Goal: Task Accomplishment & Management: Manage account settings

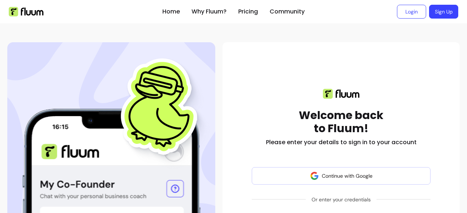
scroll to position [77, 0]
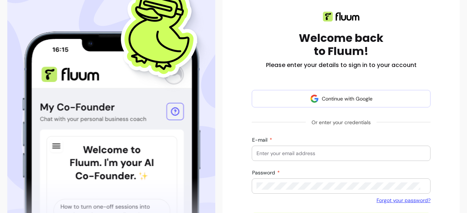
click at [314, 138] on form "Continue with Google Or enter your credentials E-mail Password Forgot your pass…" at bounding box center [341, 160] width 179 height 140
click at [312, 155] on input "E-mail" at bounding box center [340, 153] width 169 height 7
type input "joannamasonyoga@gmail.com"
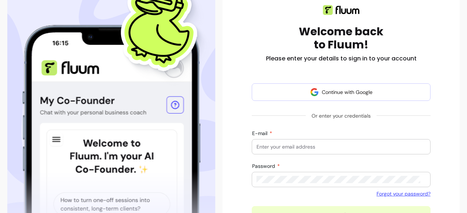
scroll to position [81, 0]
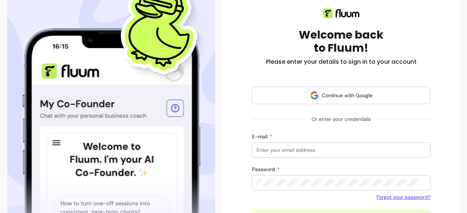
click at [317, 154] on input "E-mail" at bounding box center [340, 150] width 169 height 7
type input "joannamasonyoga@gmail.com"
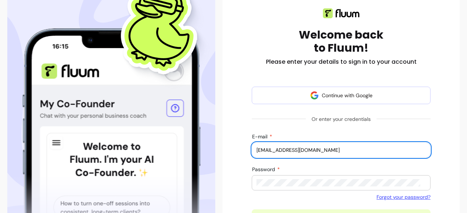
click at [302, 191] on div "Password Forgot your password?" at bounding box center [341, 184] width 179 height 34
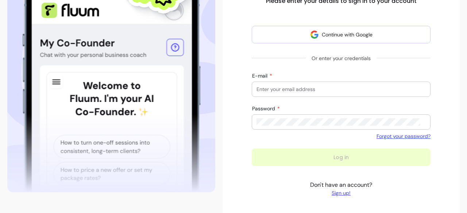
scroll to position [121, 0]
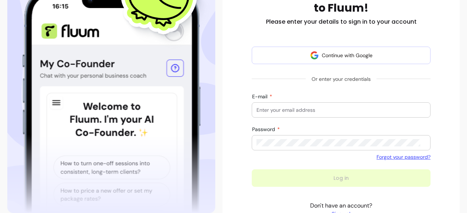
click at [305, 110] on input "E-mail" at bounding box center [340, 110] width 169 height 7
type input "joannamasonyoga@gmail.com"
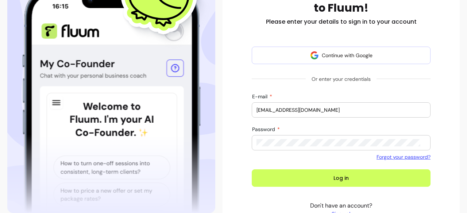
click at [252, 170] on button "Log in" at bounding box center [341, 179] width 179 height 18
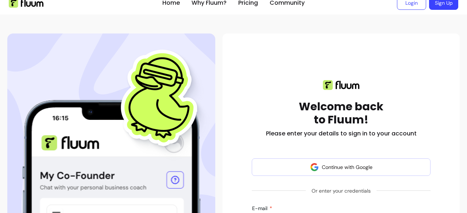
scroll to position [0, 0]
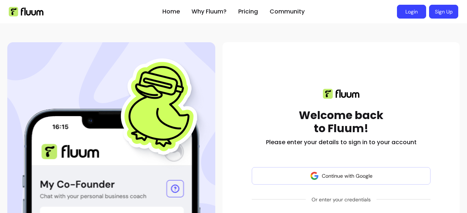
click at [405, 12] on link "Login" at bounding box center [411, 12] width 29 height 14
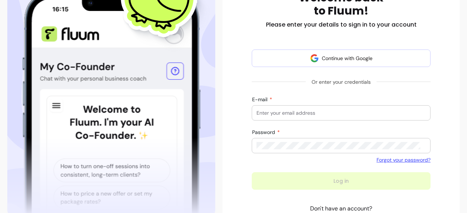
scroll to position [118, 0]
click at [324, 116] on input "E-mail" at bounding box center [340, 112] width 169 height 7
type input "[EMAIL_ADDRESS][DOMAIN_NAME]"
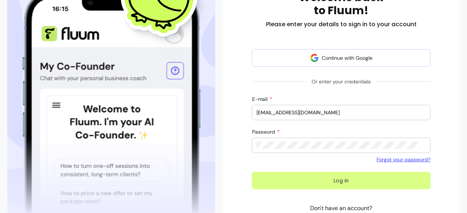
click at [352, 183] on button "Log in" at bounding box center [341, 181] width 179 height 18
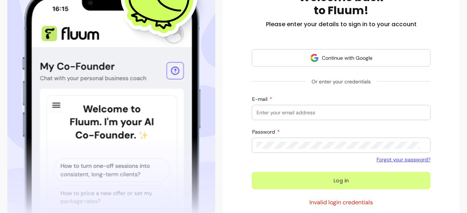
scroll to position [77, 0]
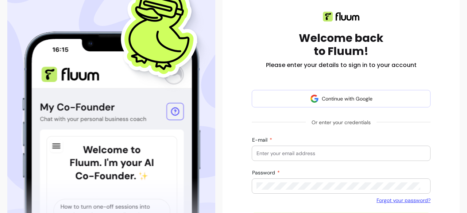
click at [327, 151] on input "E-mail" at bounding box center [340, 153] width 169 height 7
type input "[EMAIL_ADDRESS][DOMAIN_NAME]"
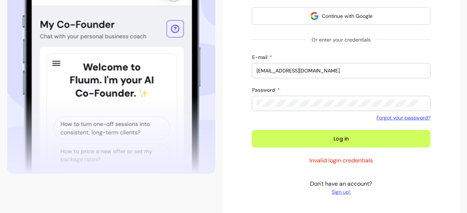
scroll to position [164, 0]
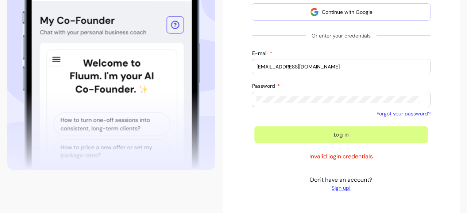
click at [350, 134] on button "Log in" at bounding box center [340, 135] width 173 height 17
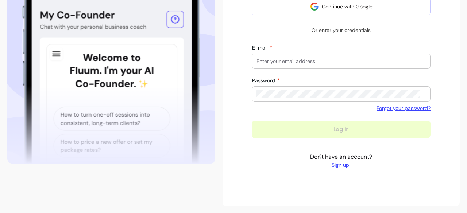
scroll to position [170, 0]
click at [434, 159] on div "Welcome back to Fluum! Please enter your details to sign in to your account Con…" at bounding box center [340, 40] width 225 height 264
click at [336, 63] on input "E-mail" at bounding box center [340, 61] width 169 height 7
type input "[EMAIL_ADDRESS][DOMAIN_NAME]"
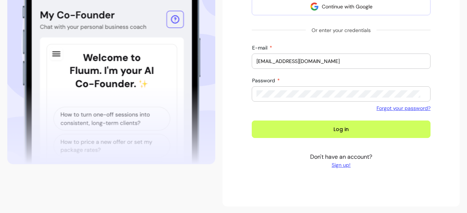
click at [252, 121] on button "Log in" at bounding box center [341, 130] width 179 height 18
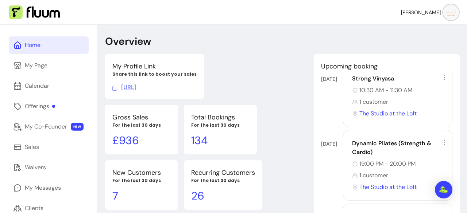
scroll to position [407, 0]
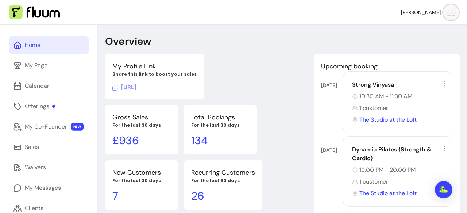
click at [441, 82] on icon at bounding box center [444, 83] width 7 height 7
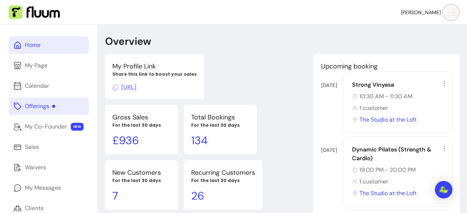
click at [46, 103] on div "Offerings" at bounding box center [40, 106] width 30 height 9
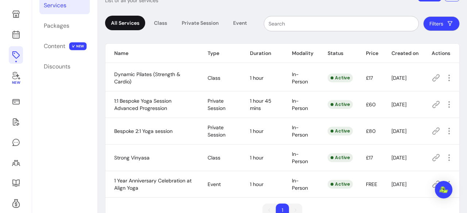
scroll to position [55, 0]
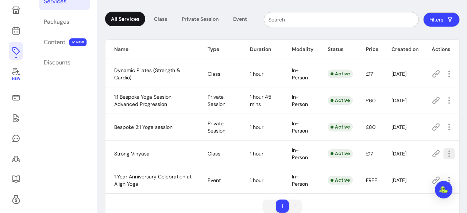
click at [445, 156] on icon "button" at bounding box center [449, 154] width 8 height 8
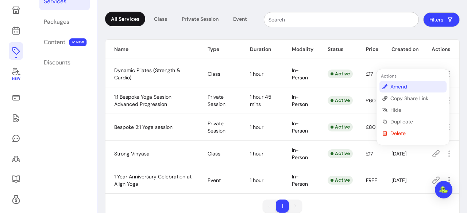
click at [402, 89] on span "Amend" at bounding box center [416, 86] width 53 height 7
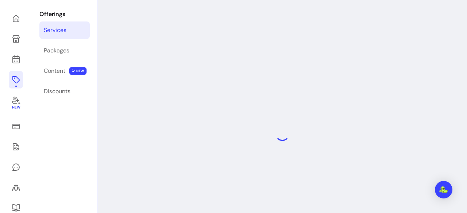
scroll to position [25, 0]
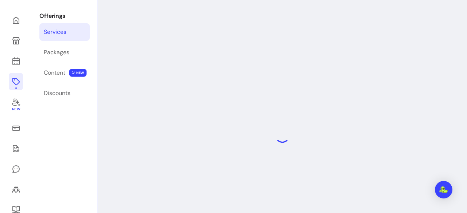
select select "**"
select select "***"
select select "**********"
select select "*********"
select select "*****"
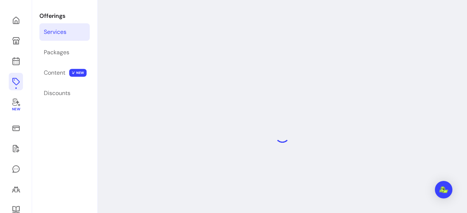
select select "*****"
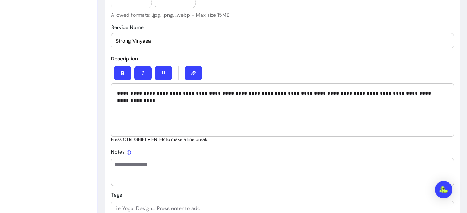
scroll to position [287, 0]
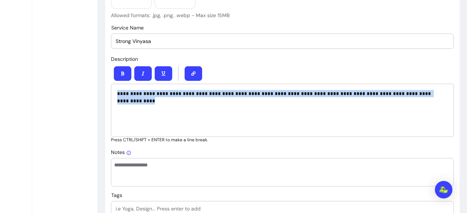
drag, startPoint x: 116, startPoint y: 93, endPoint x: 454, endPoint y: 96, distance: 337.8
copy p "**********"
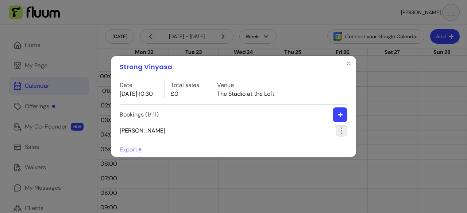
click at [342, 130] on icon "button" at bounding box center [341, 131] width 8 height 8
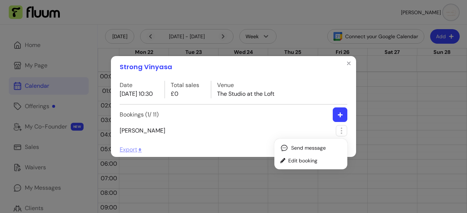
click at [301, 166] on li "Edit booking" at bounding box center [310, 161] width 67 height 12
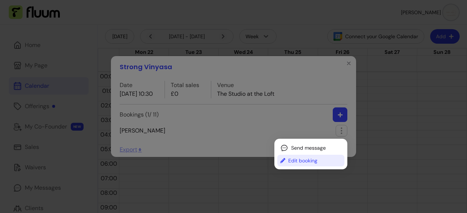
select select "**********"
select select "*****"
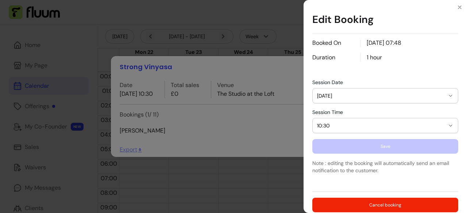
scroll to position [131, 0]
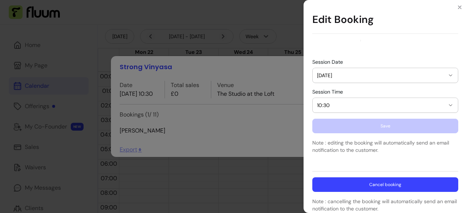
click at [388, 183] on button "Cancel booking" at bounding box center [385, 185] width 146 height 15
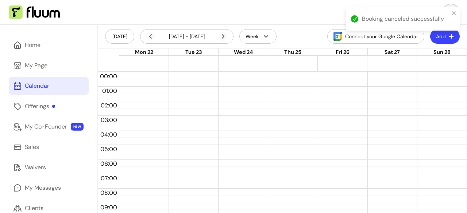
click at [45, 85] on div "Calendar" at bounding box center [37, 86] width 24 height 9
click at [69, 85] on link "Calendar" at bounding box center [49, 86] width 80 height 18
click at [60, 88] on link "Calendar" at bounding box center [49, 86] width 80 height 18
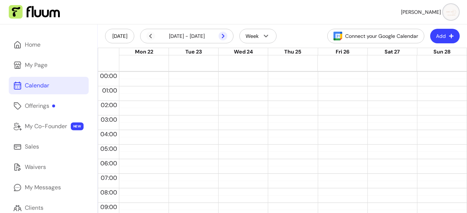
click at [224, 33] on icon at bounding box center [223, 36] width 9 height 9
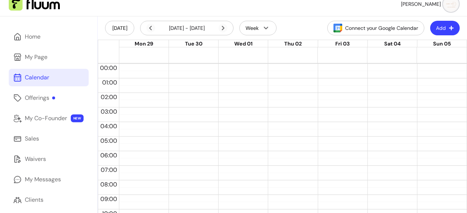
scroll to position [0, 0]
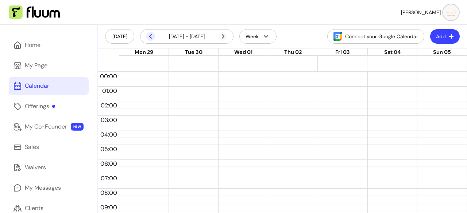
click at [148, 37] on icon at bounding box center [150, 36] width 9 height 9
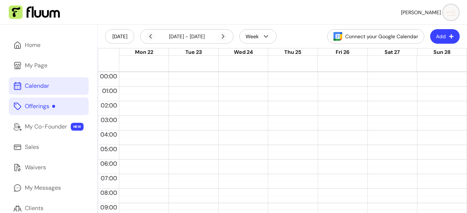
click at [38, 104] on div "Offerings" at bounding box center [40, 106] width 30 height 9
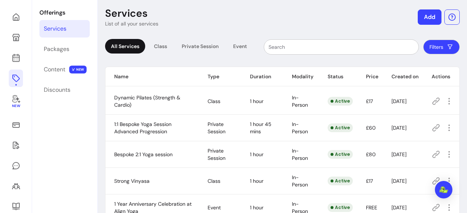
scroll to position [82, 0]
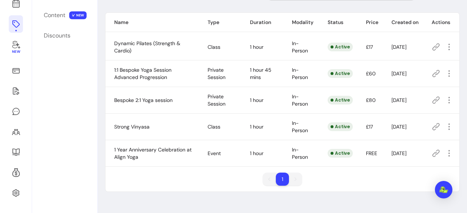
drag, startPoint x: 216, startPoint y: 109, endPoint x: 445, endPoint y: 128, distance: 230.3
click at [445, 128] on icon "button" at bounding box center [449, 127] width 9 height 9
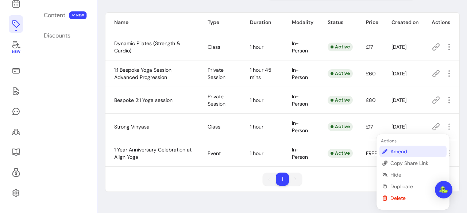
click at [405, 151] on span "Amend" at bounding box center [416, 151] width 53 height 7
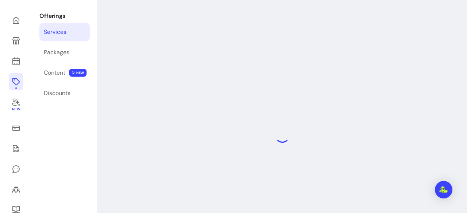
scroll to position [25, 0]
select select "**"
select select "***"
select select "**********"
select select "*********"
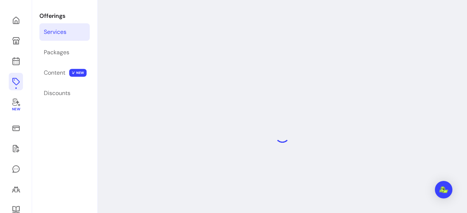
select select "*****"
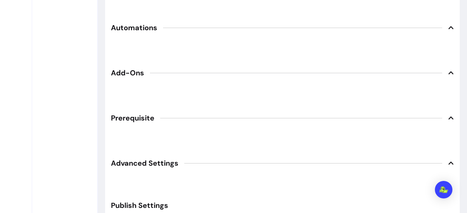
scroll to position [1006, 0]
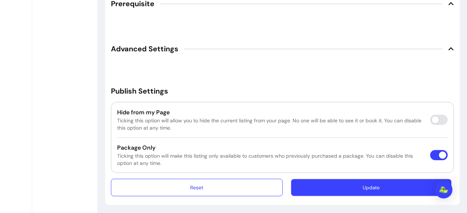
click at [344, 186] on button "Update" at bounding box center [371, 187] width 161 height 17
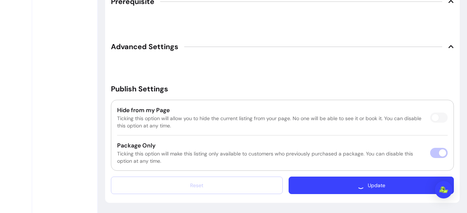
scroll to position [985, 0]
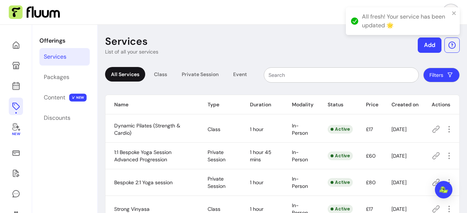
click at [420, 46] on button "Add" at bounding box center [430, 45] width 24 height 15
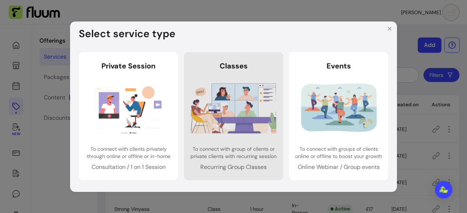
click at [261, 78] on link "Classes Classes To connect with group of clients or private clients with recurr…" at bounding box center [233, 116] width 99 height 128
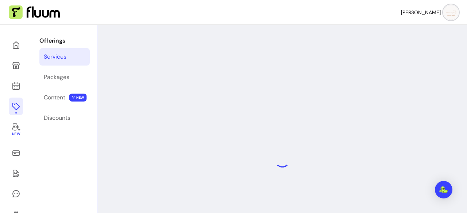
select select "***"
select select "******"
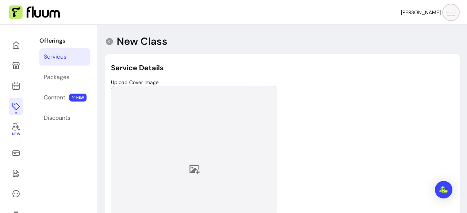
click at [180, 170] on div at bounding box center [194, 169] width 166 height 166
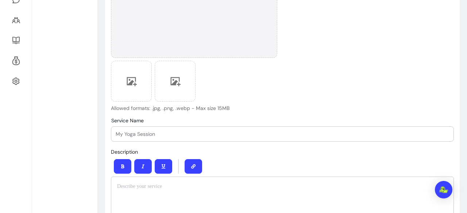
scroll to position [195, 0]
click at [210, 132] on input "Service Name" at bounding box center [282, 133] width 333 height 7
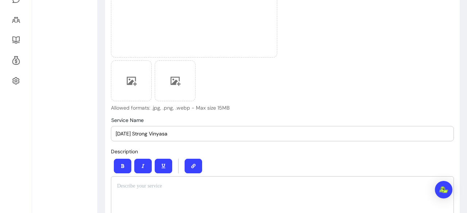
type input "Saturday Strong Vinyasa"
click at [234, 155] on div "Description Press CTRL/SHIFT + ENTER to make a line break." at bounding box center [282, 191] width 343 height 88
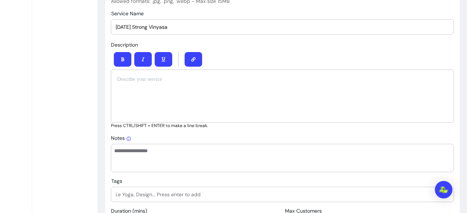
scroll to position [300, 0]
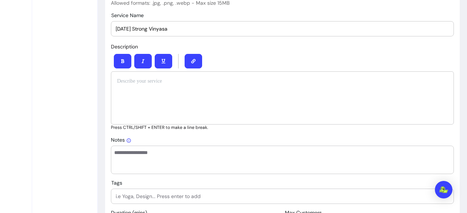
click at [243, 88] on div at bounding box center [282, 98] width 343 height 53
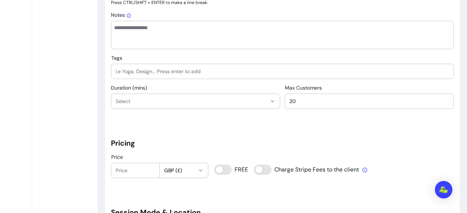
scroll to position [420, 0]
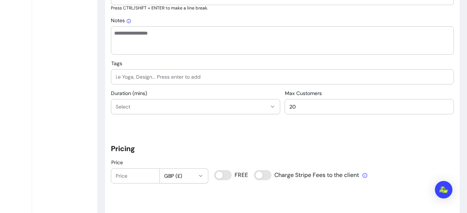
click at [174, 76] on input "Tags" at bounding box center [282, 76] width 333 height 7
type input "yoga"
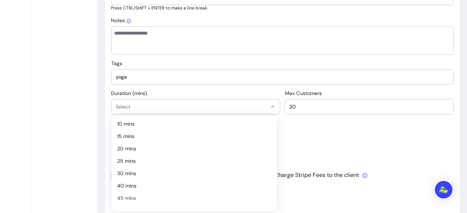
click at [158, 106] on span "Select" at bounding box center [191, 106] width 151 height 7
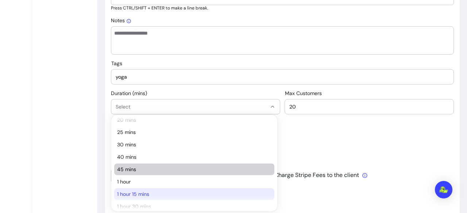
scroll to position [29, 0]
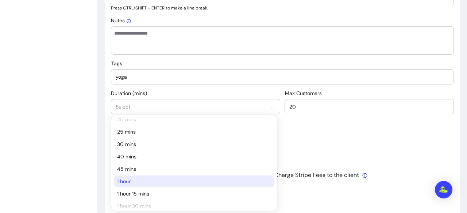
click at [145, 184] on span "1 hour" at bounding box center [190, 181] width 147 height 7
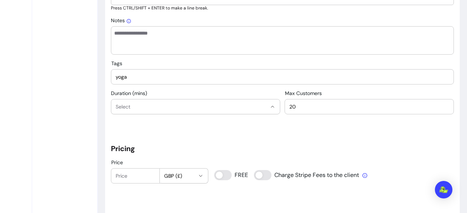
select select "**"
click at [358, 111] on div "20" at bounding box center [369, 107] width 160 height 15
type input "2"
type input "6"
click at [374, 138] on div "**********" at bounding box center [282, 180] width 343 height 1075
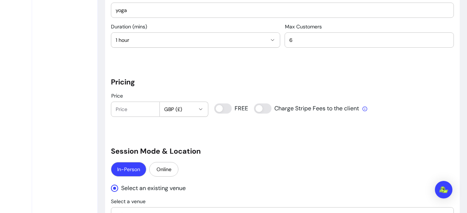
scroll to position [487, 0]
click at [144, 105] on input "Price" at bounding box center [135, 108] width 39 height 7
type input "17"
click at [239, 151] on h5 "Session Mode & Location" at bounding box center [282, 151] width 343 height 10
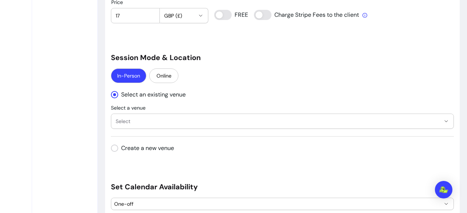
scroll to position [581, 0]
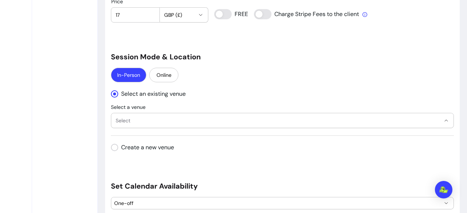
click at [239, 122] on span "Select" at bounding box center [278, 120] width 325 height 7
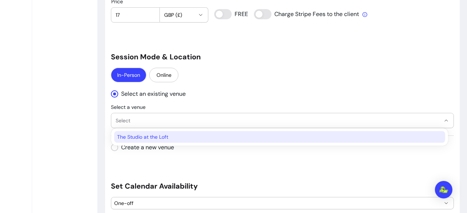
click at [228, 138] on span "The Studio at the Loft" at bounding box center [276, 137] width 318 height 7
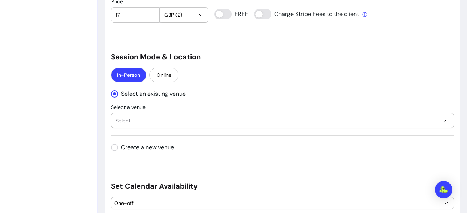
select select "**********"
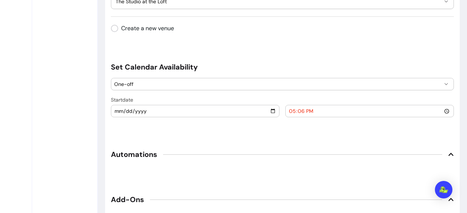
scroll to position [701, 0]
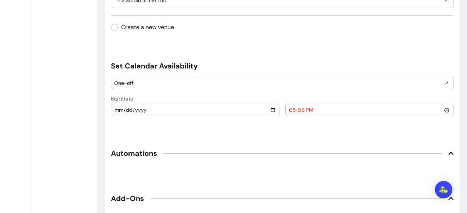
click at [271, 109] on input "2025-09-14" at bounding box center [195, 110] width 162 height 8
type input "2025-09-20"
click at [341, 108] on input "17:06" at bounding box center [370, 110] width 162 height 8
type input "09:30"
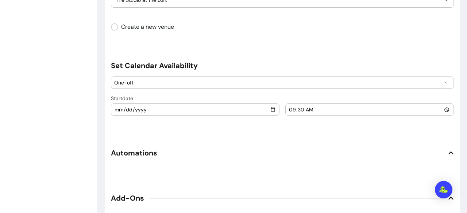
scroll to position [720, 0]
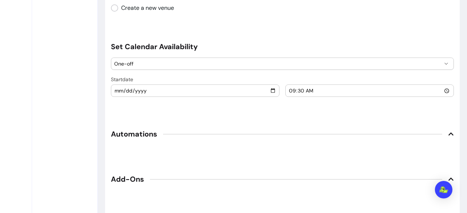
click at [400, 63] on span "One-off" at bounding box center [278, 63] width 328 height 7
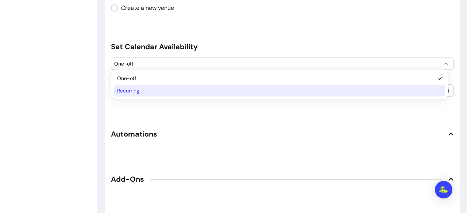
click at [349, 93] on span "Recurring" at bounding box center [276, 90] width 318 height 7
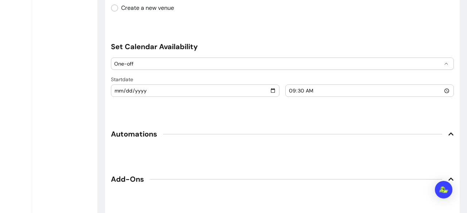
select select "*********"
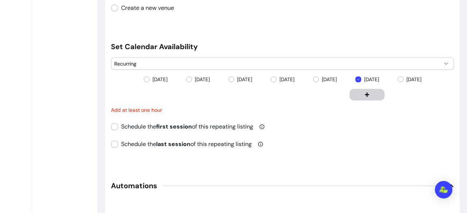
click at [364, 92] on icon "button" at bounding box center [366, 94] width 5 height 5
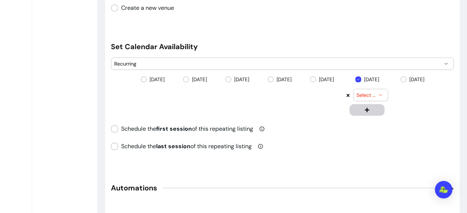
click at [362, 92] on span "Select time" at bounding box center [366, 95] width 20 height 7
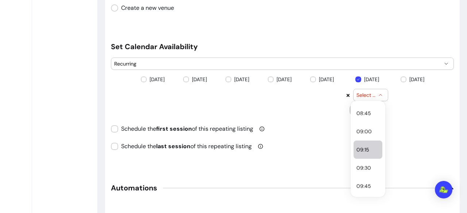
scroll to position [638, 0]
click at [369, 168] on span "09:30" at bounding box center [364, 167] width 16 height 7
select select "*****"
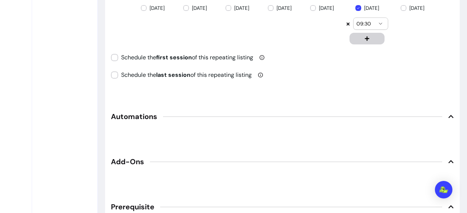
scroll to position [812, 0]
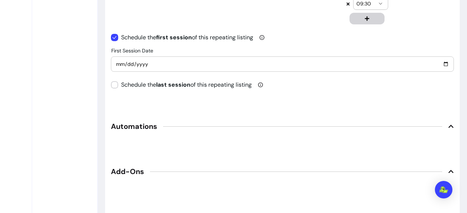
click at [443, 65] on input "2025-09-15" at bounding box center [282, 64] width 333 height 8
type input "2025-09-20"
click at [332, 81] on div "Schedule the last session of this repeating listing" at bounding box center [282, 85] width 343 height 9
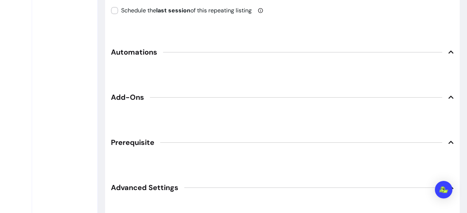
scroll to position [887, 0]
click at [442, 52] on span "Automations" at bounding box center [282, 51] width 343 height 16
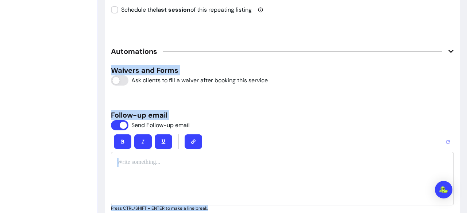
click at [282, 106] on div "Waivers and Forms Ask clients to fill a waiver after booking this service Follo…" at bounding box center [282, 138] width 343 height 146
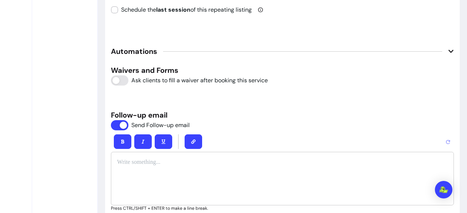
click at [206, 163] on p at bounding box center [282, 162] width 331 height 9
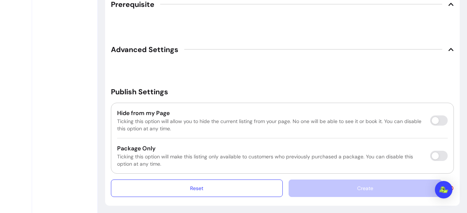
scroll to position [1177, 0]
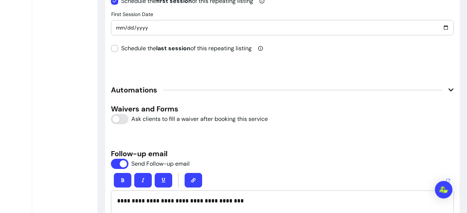
click at [398, 165] on div "**********" at bounding box center [282, 177] width 343 height 146
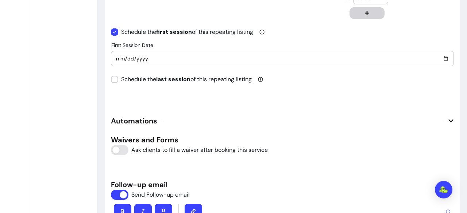
scroll to position [828, 0]
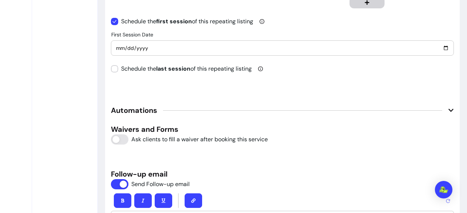
click at [240, 107] on span "Automations" at bounding box center [282, 111] width 343 height 16
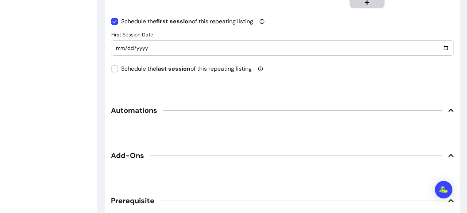
click at [242, 109] on span "Automations" at bounding box center [282, 111] width 343 height 16
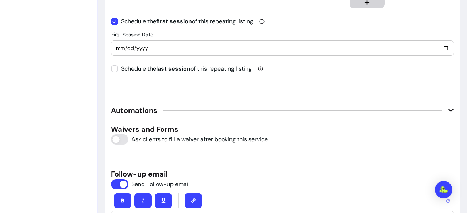
click at [242, 109] on span "Automations" at bounding box center [282, 111] width 343 height 16
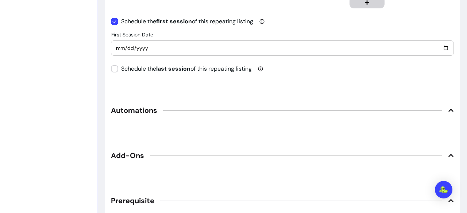
scroll to position [913, 0]
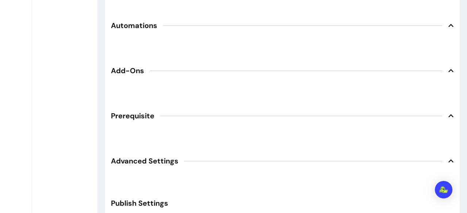
click at [242, 109] on span "Prerequisite" at bounding box center [282, 116] width 343 height 16
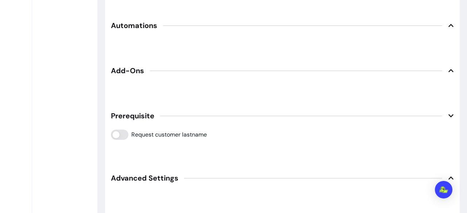
click at [242, 109] on span "Prerequisite" at bounding box center [282, 116] width 343 height 16
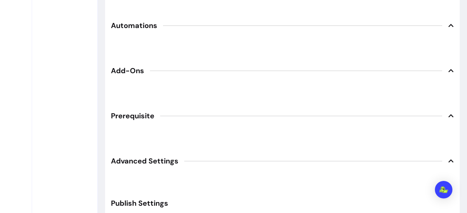
click at [236, 153] on span "Advanced Settings" at bounding box center [282, 161] width 343 height 16
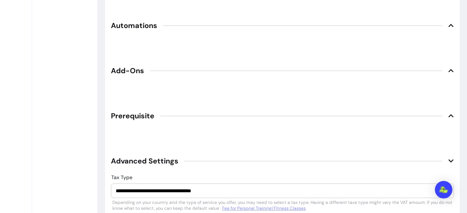
click at [236, 153] on span "Advanced Settings" at bounding box center [282, 161] width 343 height 16
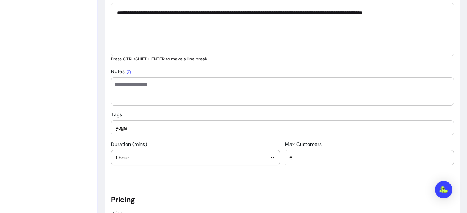
scroll to position [368, 0]
click at [234, 102] on textarea "Notes" at bounding box center [282, 92] width 336 height 22
click at [137, 134] on div "yoga" at bounding box center [282, 128] width 333 height 15
type input "y"
type input "YOGA"
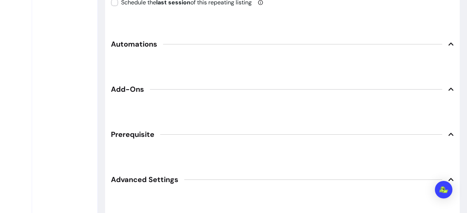
scroll to position [1035, 0]
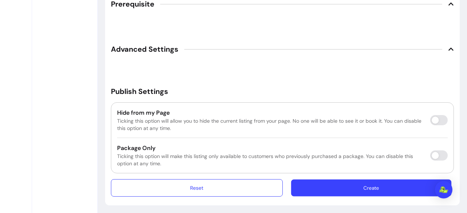
click at [343, 183] on button "Create" at bounding box center [371, 188] width 161 height 17
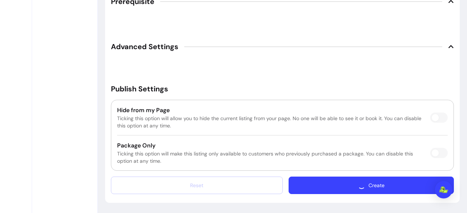
scroll to position [1015, 0]
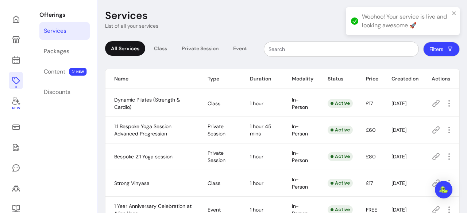
scroll to position [25, 0]
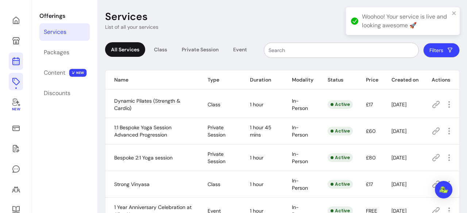
click at [9, 61] on link at bounding box center [16, 62] width 14 height 18
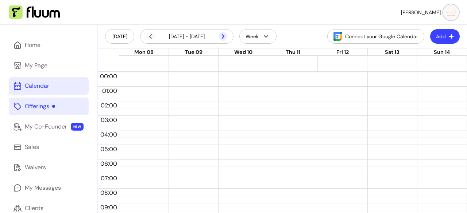
click at [219, 37] on icon at bounding box center [223, 36] width 9 height 9
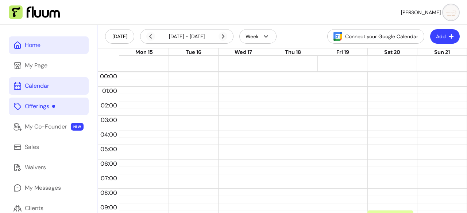
click at [51, 46] on link "Home" at bounding box center [49, 45] width 80 height 18
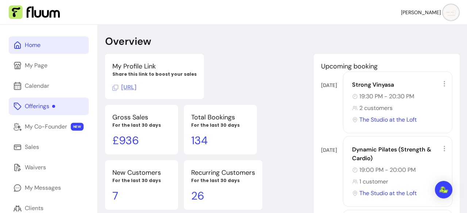
click at [43, 108] on div "Offerings" at bounding box center [40, 106] width 30 height 9
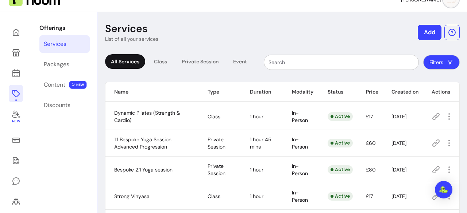
scroll to position [12, 0]
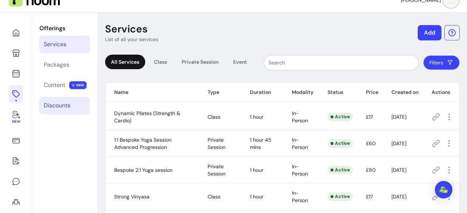
click at [65, 103] on div "Discounts" at bounding box center [57, 105] width 27 height 9
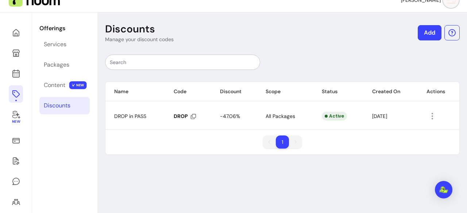
click at [418, 38] on link "Add" at bounding box center [430, 32] width 24 height 15
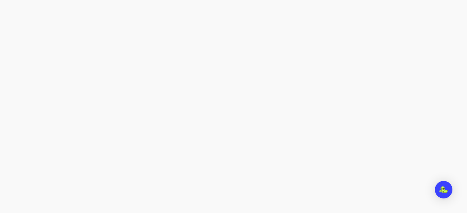
select select "****"
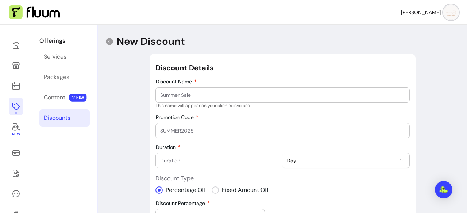
click at [245, 101] on div at bounding box center [282, 95] width 245 height 15
type input "Welcome Back"
click at [183, 135] on div at bounding box center [282, 131] width 245 height 15
type input "WELCOMEBACK"
click at [189, 166] on div at bounding box center [219, 161] width 118 height 15
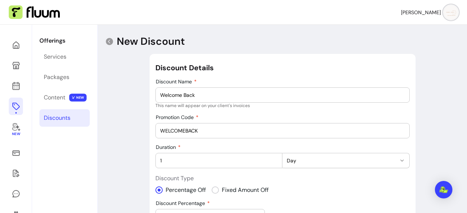
type input "1"
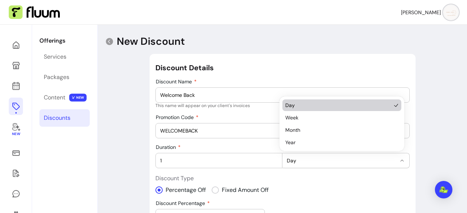
click at [321, 159] on span "Day" at bounding box center [341, 160] width 109 height 7
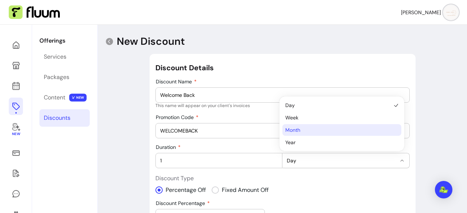
click at [317, 130] on span "Month" at bounding box center [338, 130] width 106 height 7
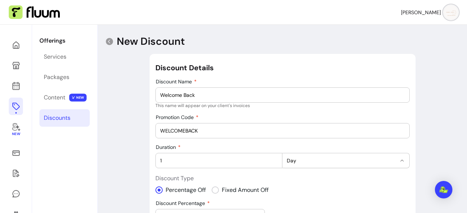
select select "******"
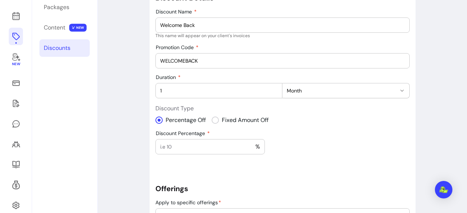
scroll to position [70, 0]
select select "***"
click at [179, 148] on input "Amount Off" at bounding box center [182, 146] width 45 height 7
type input "7"
click at [268, 169] on div "**********" at bounding box center [282, 152] width 254 height 321
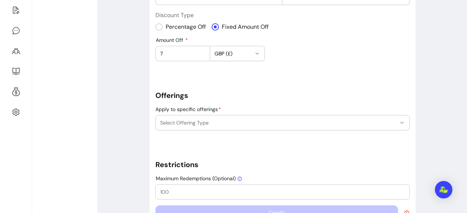
scroll to position [165, 0]
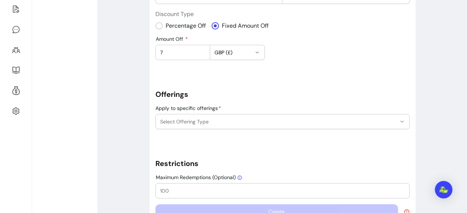
click at [268, 119] on span "Select Offering Type" at bounding box center [278, 121] width 236 height 7
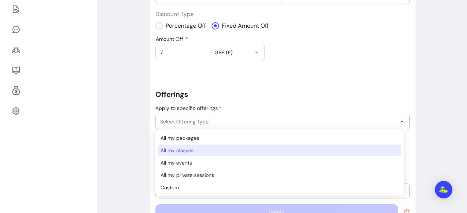
click at [249, 152] on span "All my classes" at bounding box center [276, 150] width 231 height 7
select select "*******"
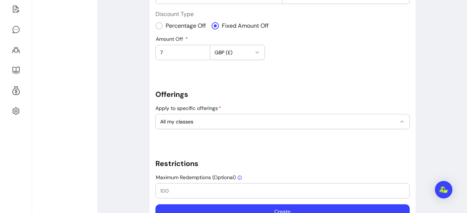
click at [418, 170] on div "**********" at bounding box center [282, 49] width 369 height 378
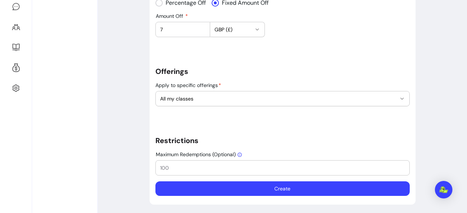
click at [257, 165] on input "Maximum Redemptions (Optional)" at bounding box center [282, 168] width 245 height 7
type input "1"
click at [266, 188] on button "Create" at bounding box center [282, 189] width 247 height 14
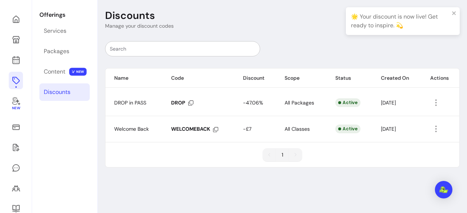
scroll to position [25, 0]
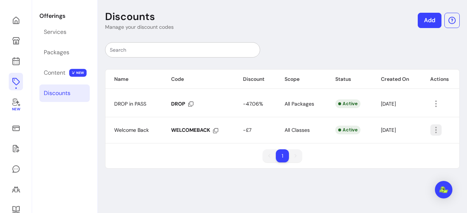
click at [431, 132] on icon "button" at bounding box center [474, 139] width 120 height 101
click at [290, 200] on div "Discounts Manage your discount codes Add Name Code Discount Scope Status Create…" at bounding box center [282, 135] width 369 height 271
click at [215, 129] on icon at bounding box center [215, 130] width 5 height 5
click at [16, 24] on icon at bounding box center [74, 11] width 124 height 104
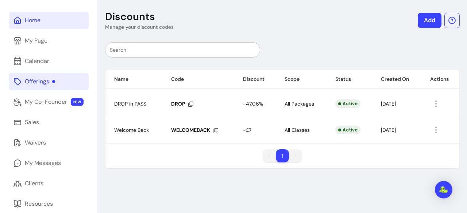
click at [50, 23] on link "Home" at bounding box center [49, 21] width 80 height 18
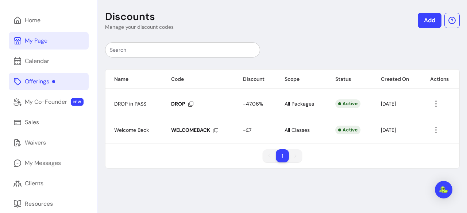
click at [60, 41] on link "My Page" at bounding box center [49, 41] width 80 height 18
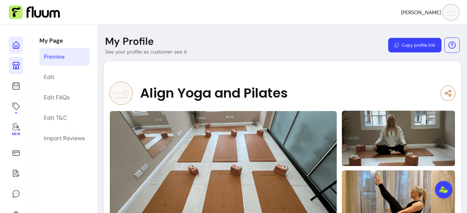
click at [20, 45] on icon at bounding box center [16, 45] width 9 height 9
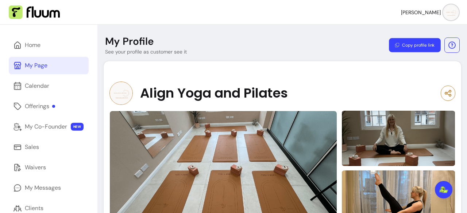
click at [411, 46] on button "Copy profile link" at bounding box center [415, 45] width 52 height 14
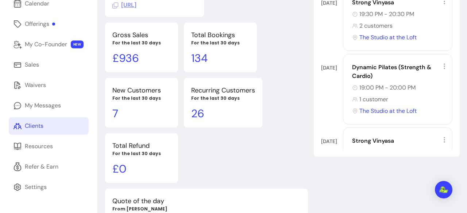
click at [57, 125] on link "Clients" at bounding box center [49, 126] width 80 height 18
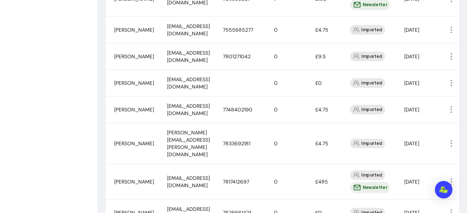
scroll to position [406, 0]
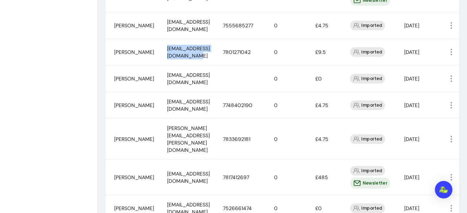
drag, startPoint x: 225, startPoint y: 37, endPoint x: 155, endPoint y: 35, distance: 69.3
click at [158, 39] on td "the.bennets@btinternet.com" at bounding box center [186, 52] width 56 height 27
copy span "the.bennets@btinternet.com"
click at [209, 97] on td "pierina_borrotzu@hotmail.com" at bounding box center [186, 105] width 56 height 27
drag, startPoint x: 157, startPoint y: 116, endPoint x: 234, endPoint y: 111, distance: 77.1
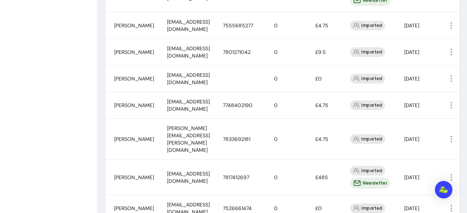
click at [214, 119] on td "emilia.broadbent@btinternet.com" at bounding box center [186, 139] width 56 height 41
copy span "emilia.broadbent@btinternet.com"
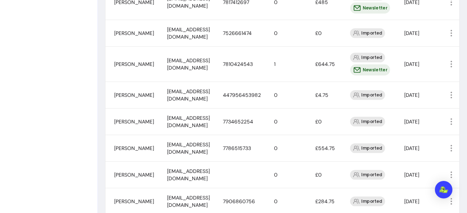
scroll to position [589, 0]
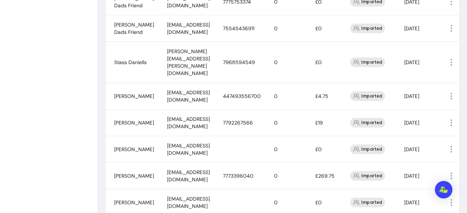
scroll to position [348, 0]
drag, startPoint x: 158, startPoint y: 93, endPoint x: 219, endPoint y: 93, distance: 61.3
click at [210, 116] on span "smorrisdavies@gmail.com" at bounding box center [188, 123] width 43 height 14
copy span "smorrisdavies@gmail.com"
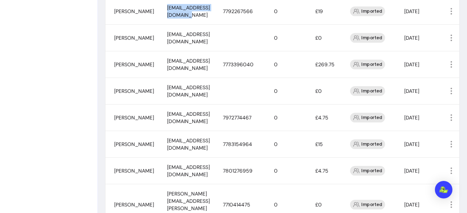
scroll to position [460, 0]
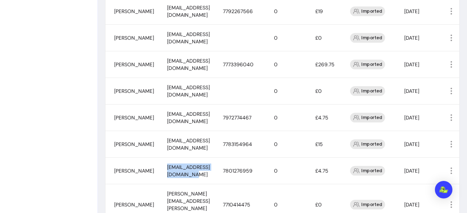
drag, startPoint x: 158, startPoint y: 140, endPoint x: 228, endPoint y: 140, distance: 70.4
click at [210, 164] on span "joelydrummond87@gmail.com" at bounding box center [188, 171] width 43 height 14
copy span "joelydrummond87@gmail.com"
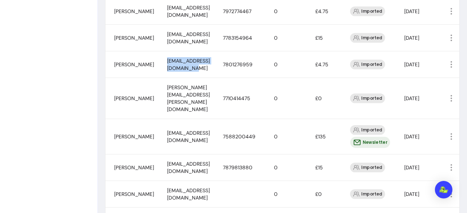
scroll to position [566, 0]
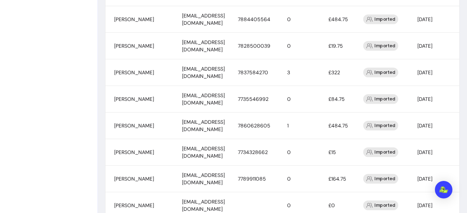
scroll to position [432, 0]
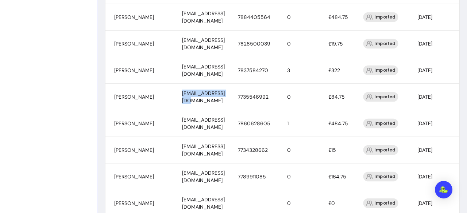
drag, startPoint x: 210, startPoint y: 82, endPoint x: 206, endPoint y: 81, distance: 4.3
click at [206, 84] on td "jbolam@hotmail.com" at bounding box center [201, 97] width 56 height 27
copy span "jbolam@hotmail.com"
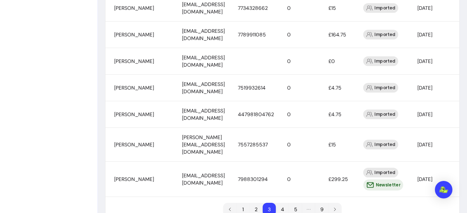
scroll to position [574, 0]
click at [280, 204] on li "4" at bounding box center [282, 210] width 13 height 13
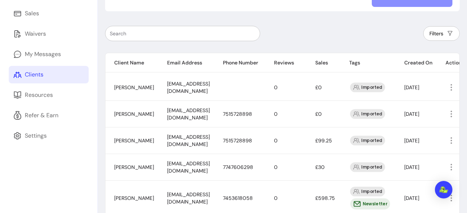
scroll to position [162, 0]
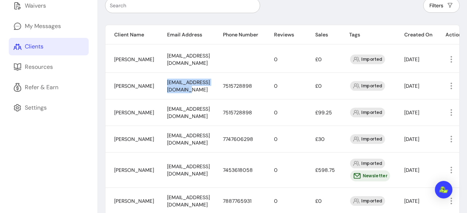
drag, startPoint x: 157, startPoint y: 86, endPoint x: 218, endPoint y: 85, distance: 60.9
click at [214, 85] on td "jennihopton@hotmail.com" at bounding box center [186, 86] width 56 height 27
copy span "jennihopton@hotmail.com"
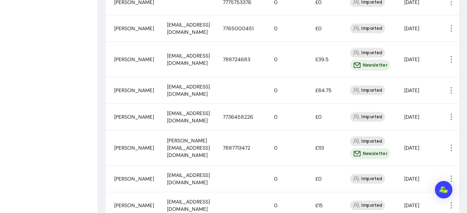
scroll to position [394, 0]
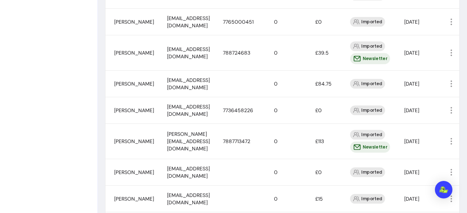
drag, startPoint x: 232, startPoint y: 22, endPoint x: 154, endPoint y: 22, distance: 78.1
click at [158, 22] on td "erinlaurajohnson@hotmail.co.uk" at bounding box center [186, 22] width 56 height 27
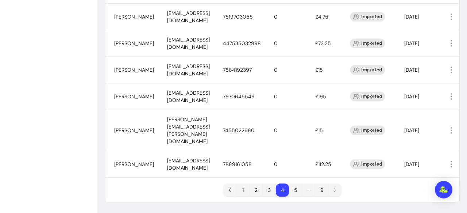
scroll to position [613, 0]
click at [297, 189] on li "5" at bounding box center [295, 190] width 13 height 13
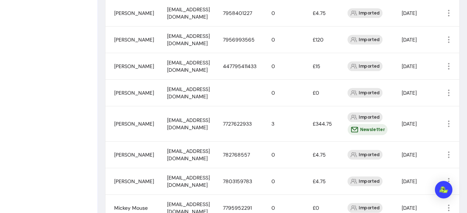
scroll to position [592, 0]
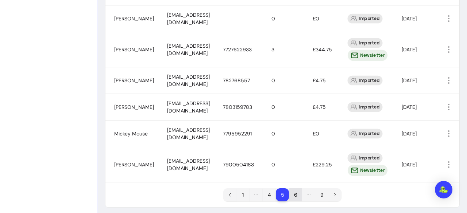
click at [295, 189] on li "6" at bounding box center [295, 195] width 13 height 13
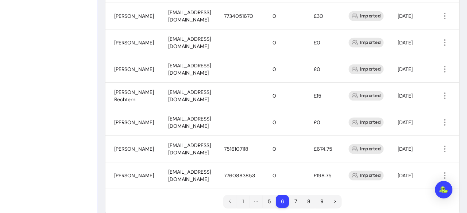
scroll to position [573, 0]
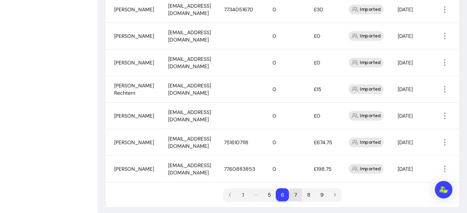
click at [294, 189] on li "7" at bounding box center [295, 195] width 13 height 13
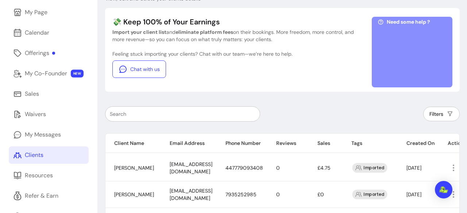
scroll to position [49, 0]
